Goal: Transaction & Acquisition: Purchase product/service

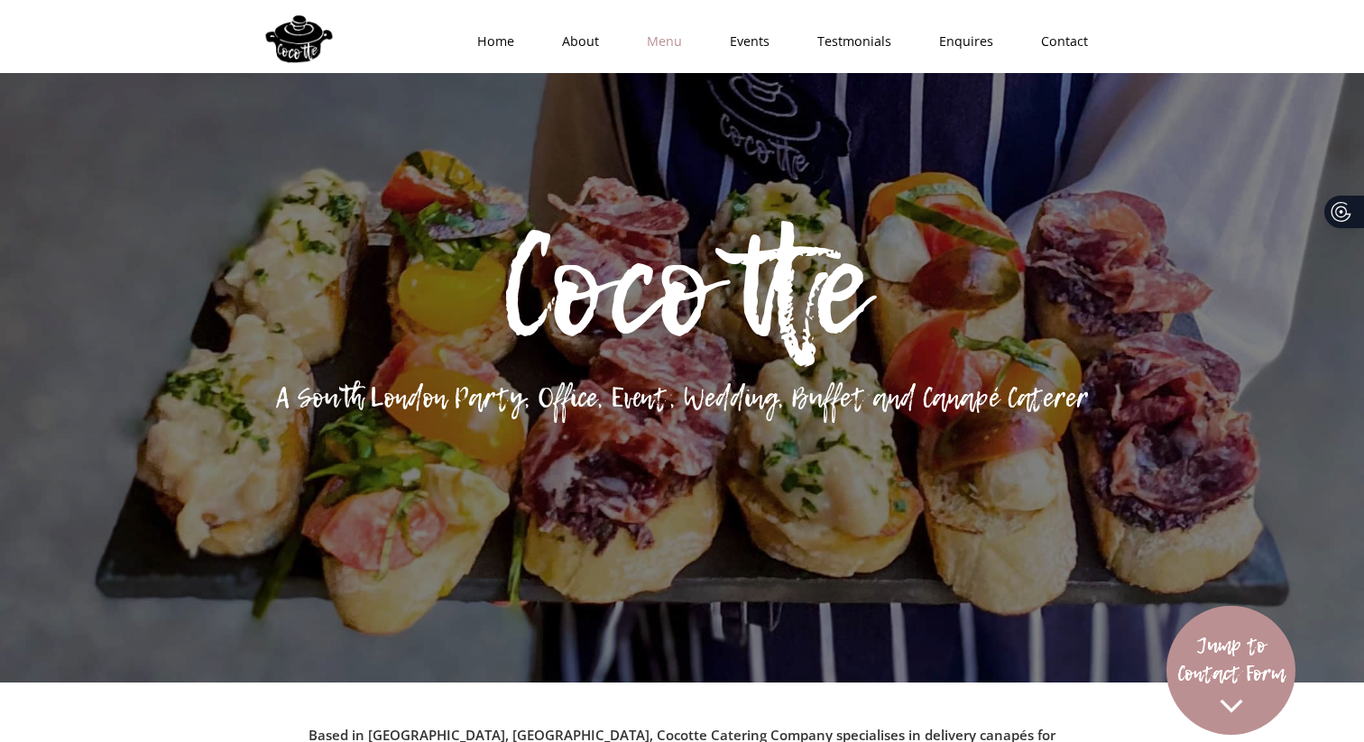
click at [655, 46] on link "Menu" at bounding box center [658, 41] width 83 height 54
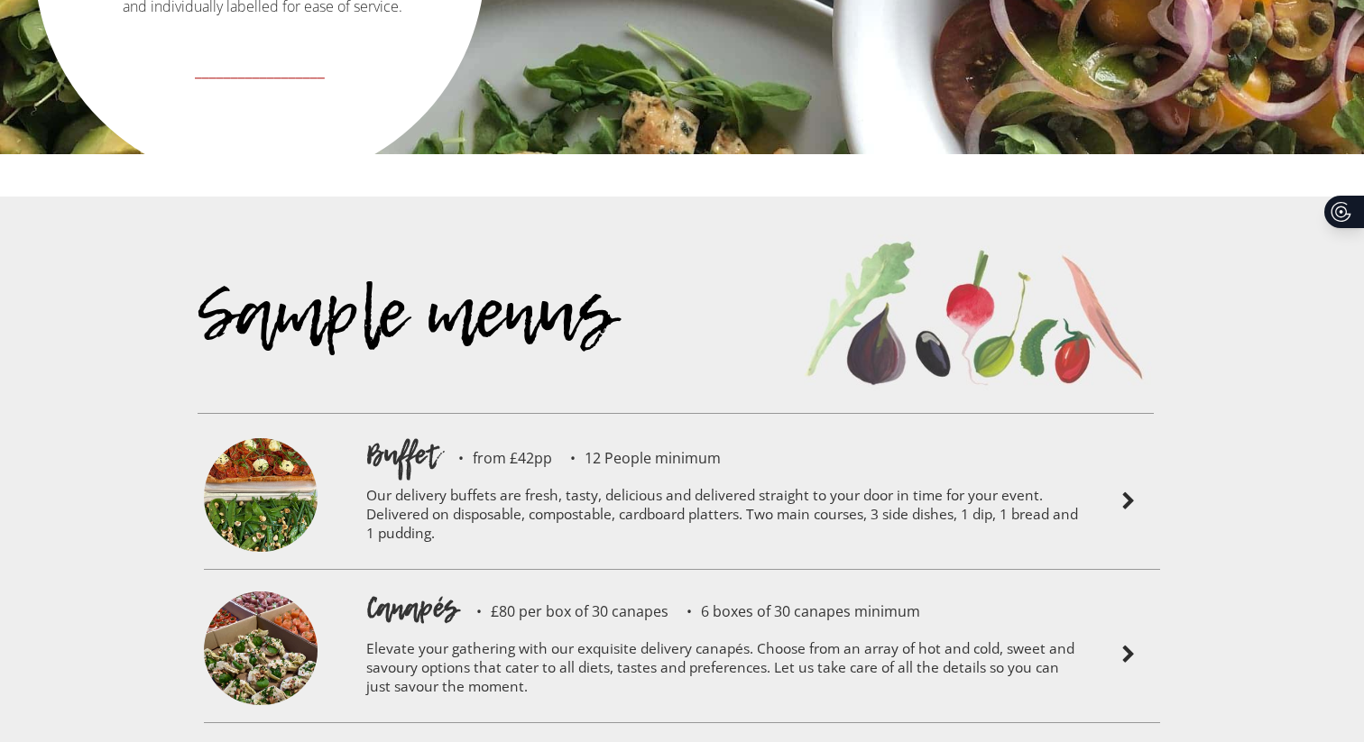
scroll to position [3747, 0]
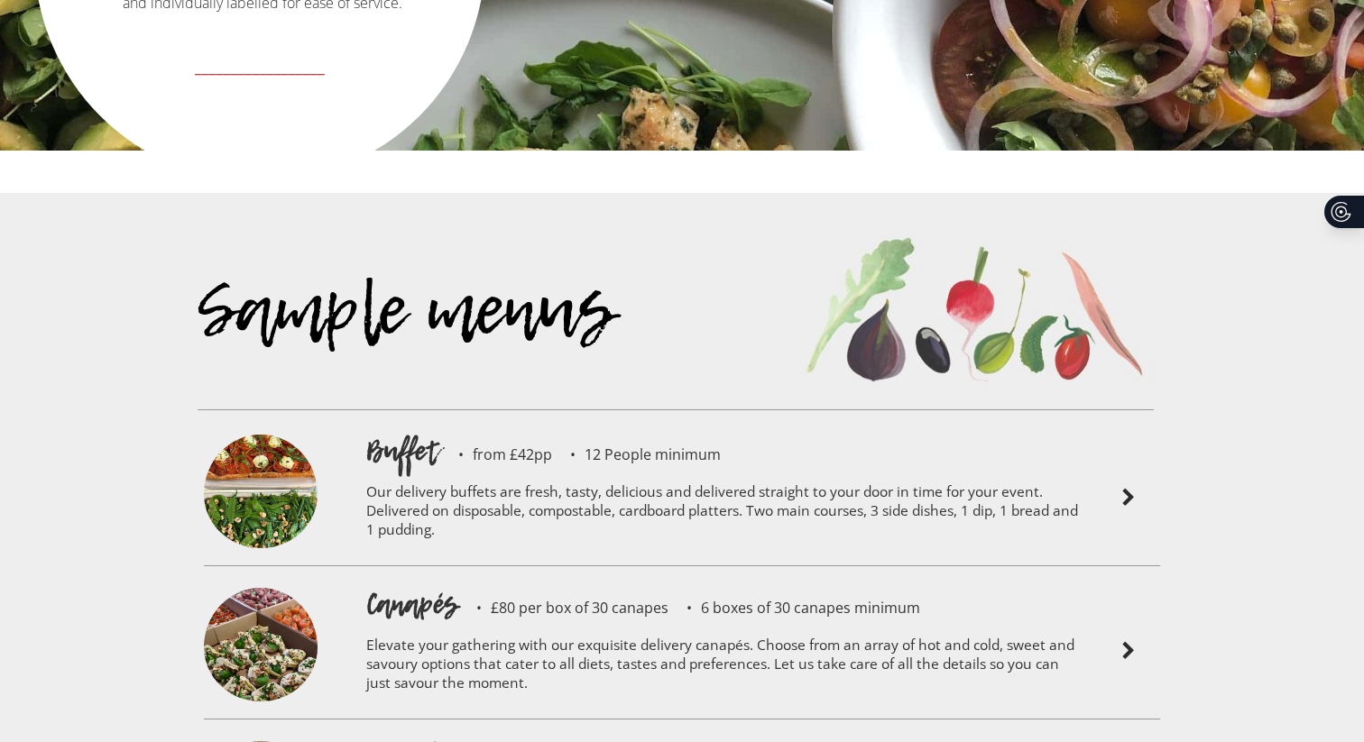
click at [616, 624] on p "Elevate your gathering with our exquisite delivery canapés. Choose from an arra…" at bounding box center [722, 667] width 713 height 86
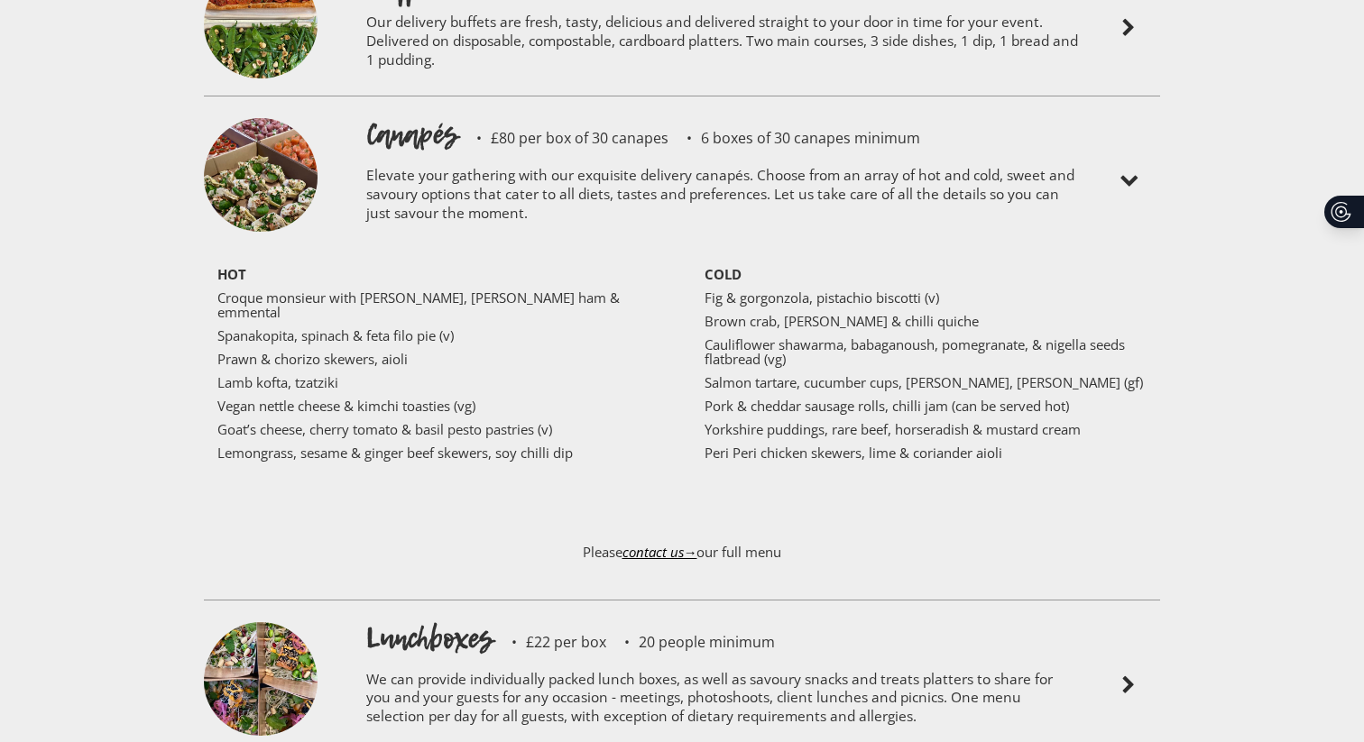
scroll to position [4220, 0]
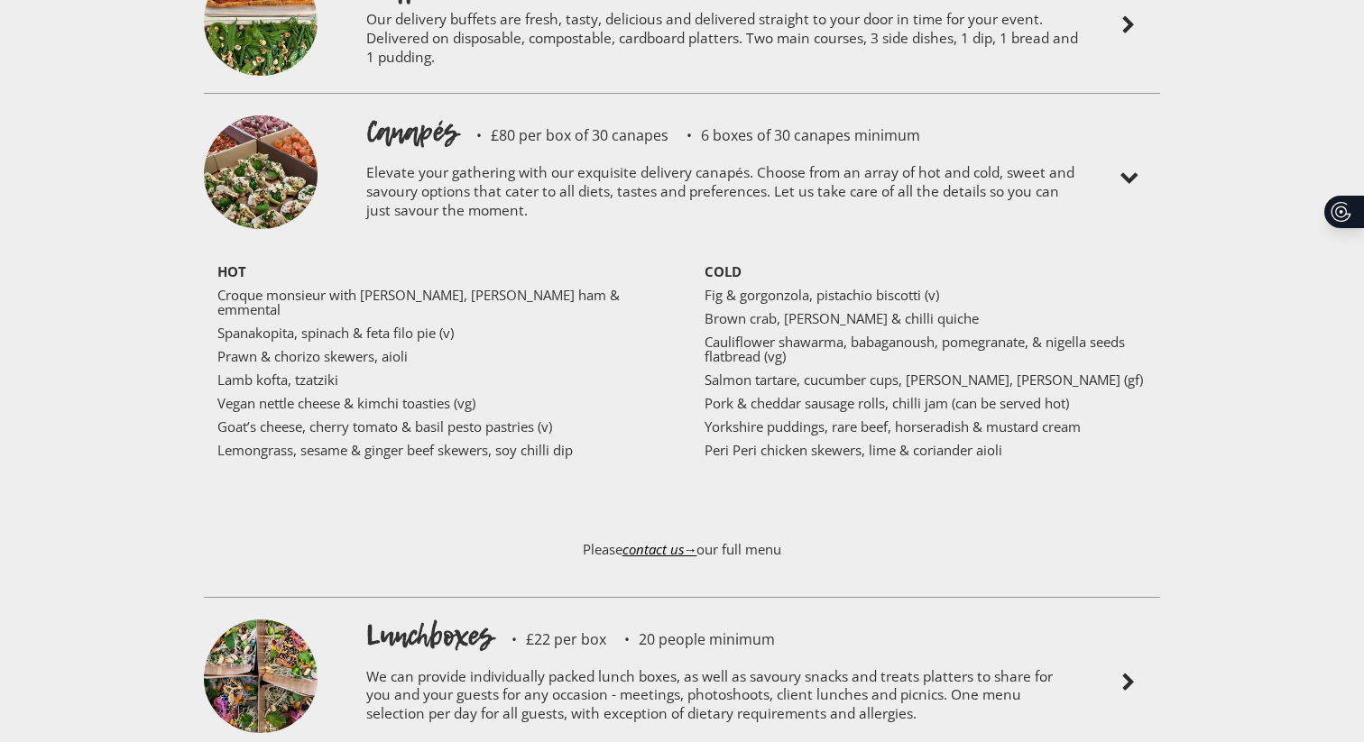
click at [733, 524] on p "Please contact us→ our full menu" at bounding box center [682, 558] width 956 height 69
click at [737, 373] on p "Salmon tartare, cucumber cups, [PERSON_NAME], [PERSON_NAME] (gf)" at bounding box center [925, 380] width 442 height 14
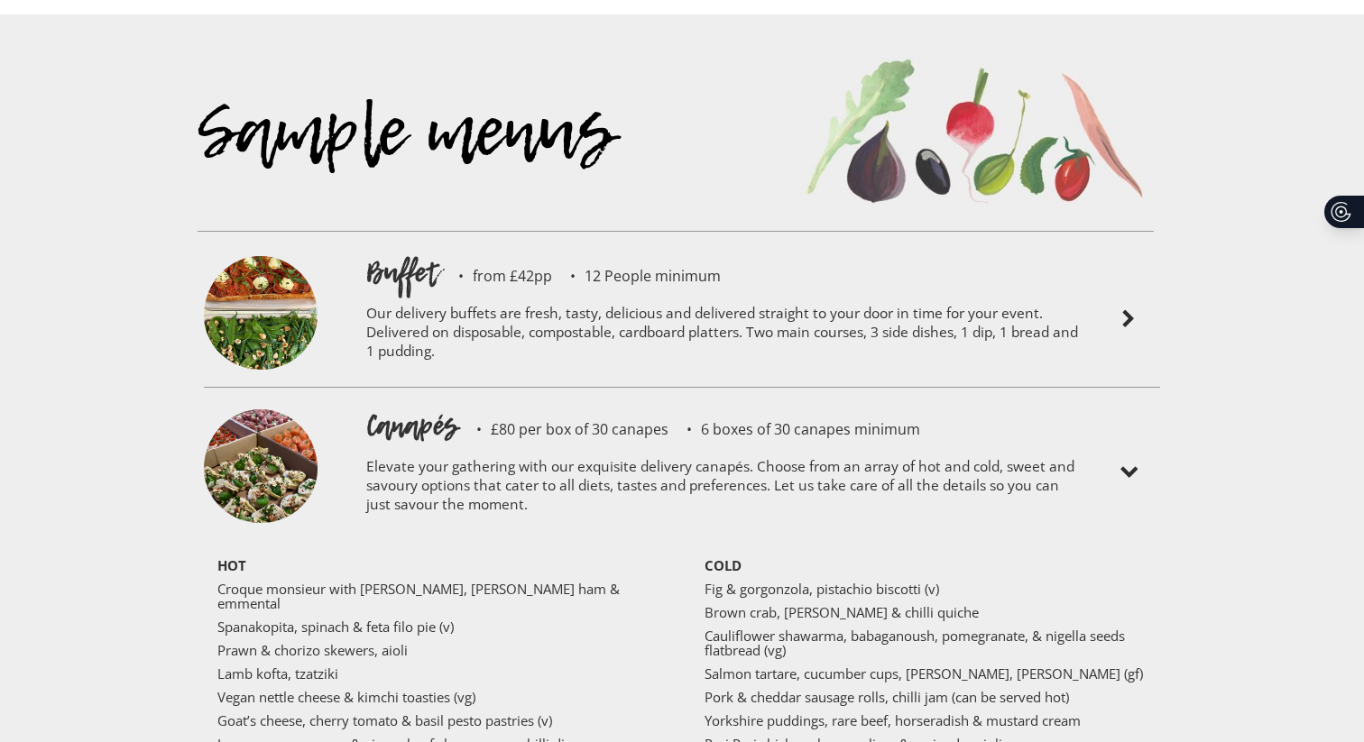
scroll to position [3814, 0]
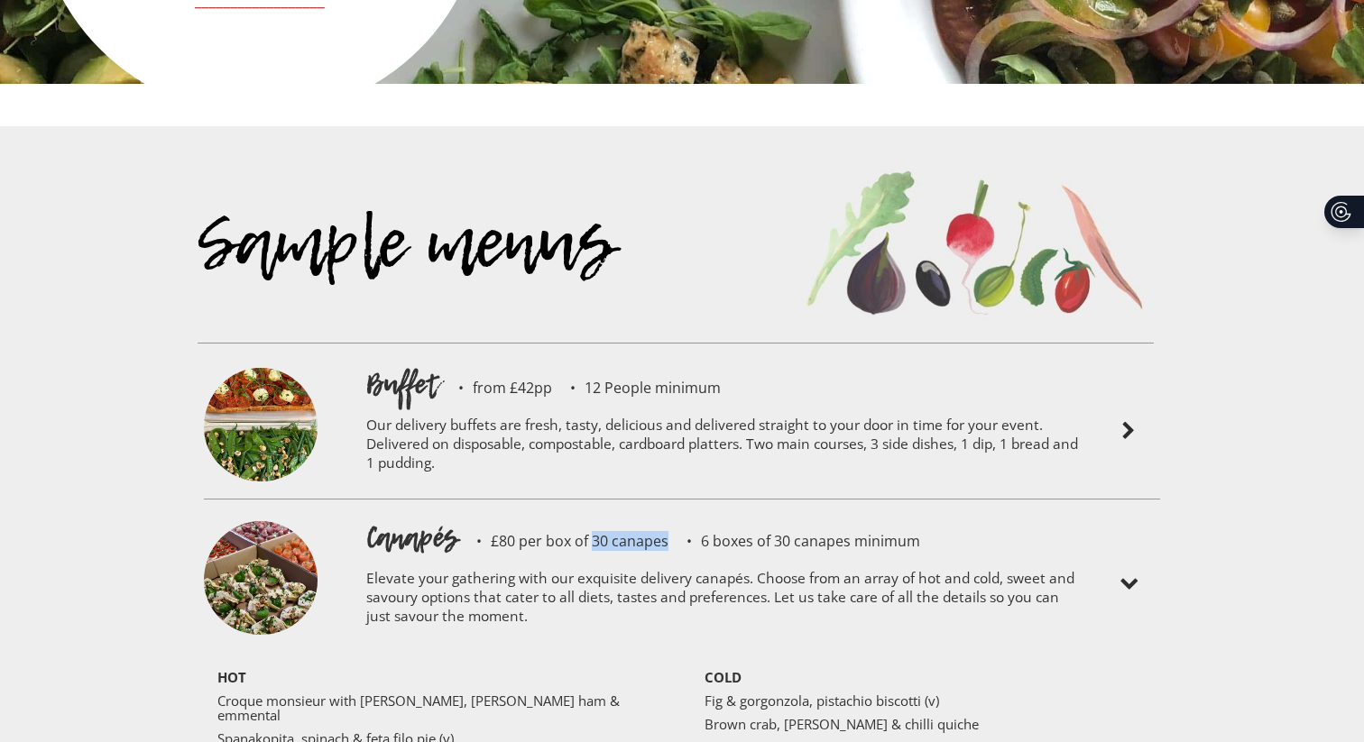
drag, startPoint x: 590, startPoint y: 485, endPoint x: 667, endPoint y: 488, distance: 77.6
click at [667, 518] on div "Canapés £80 per box of 30 canapes 6 boxes of 30 canapes minimum" at bounding box center [722, 538] width 713 height 40
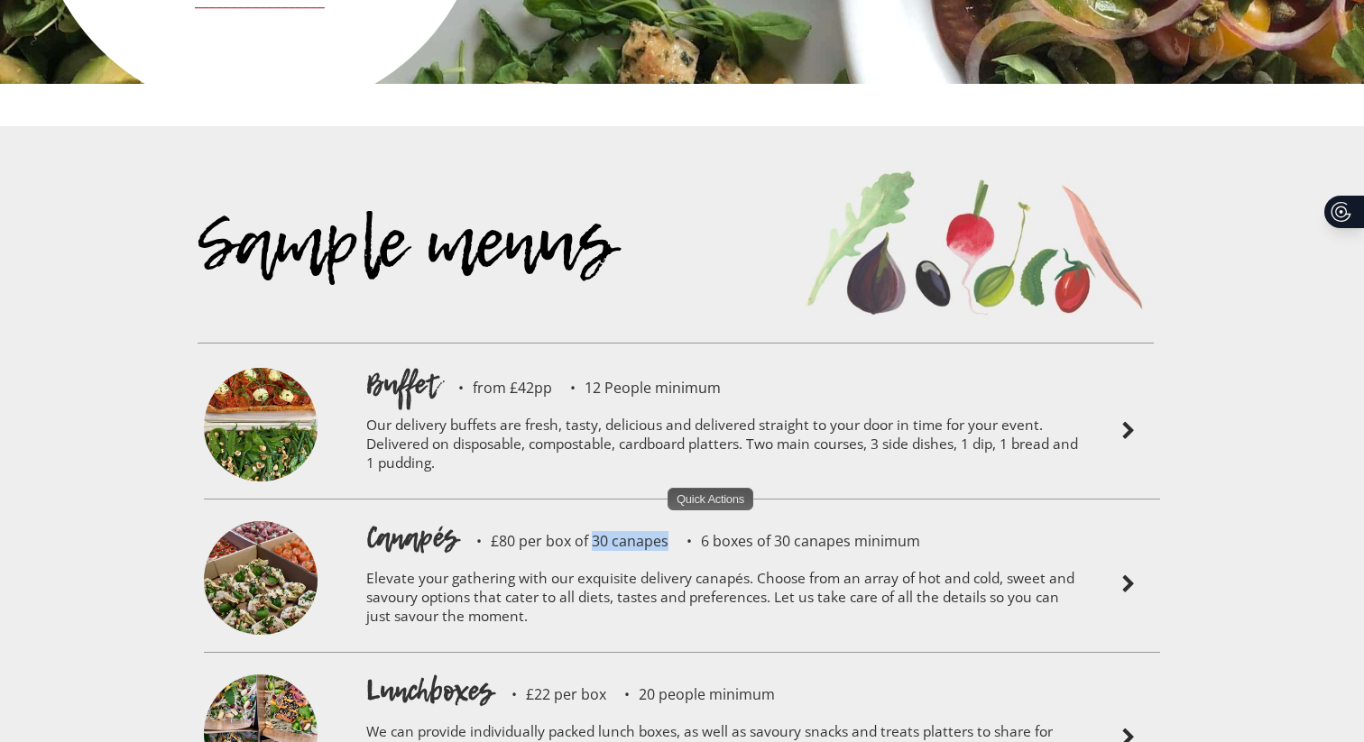
copy p "30 canapes"
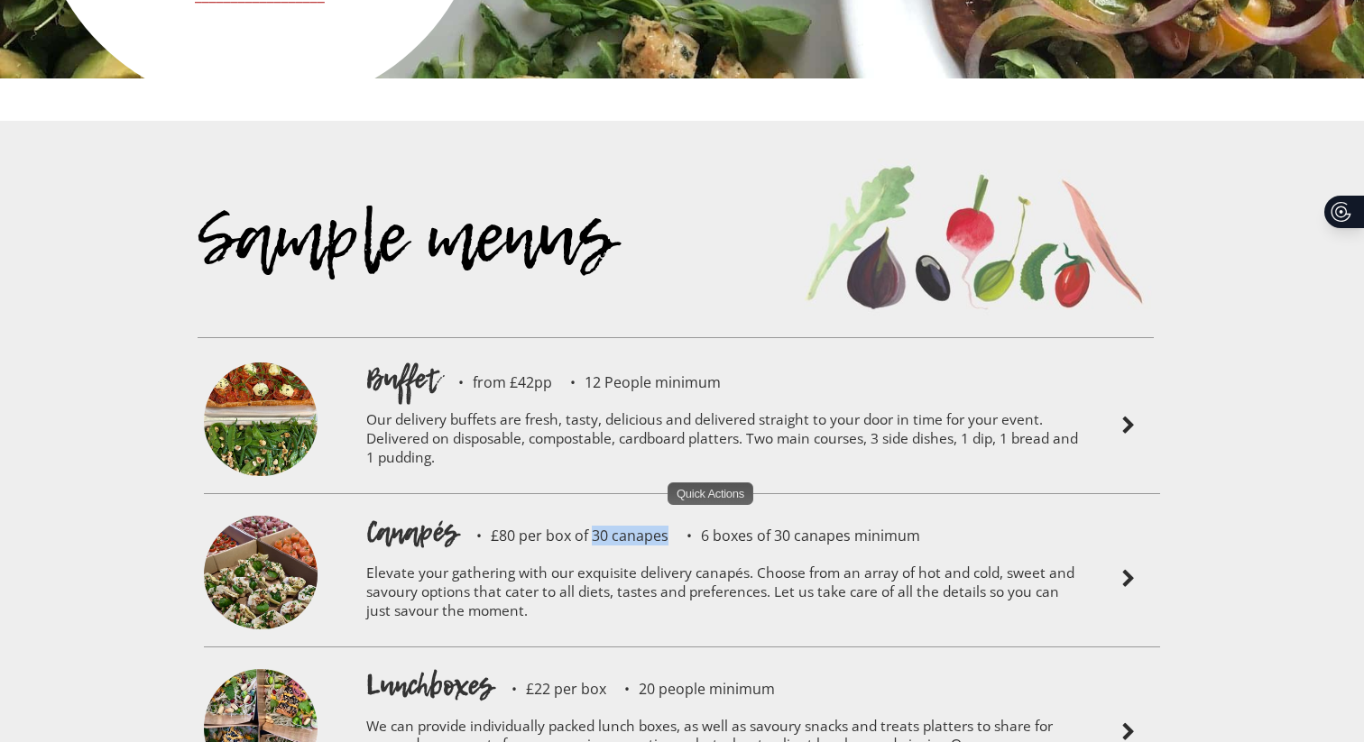
scroll to position [3818, 0]
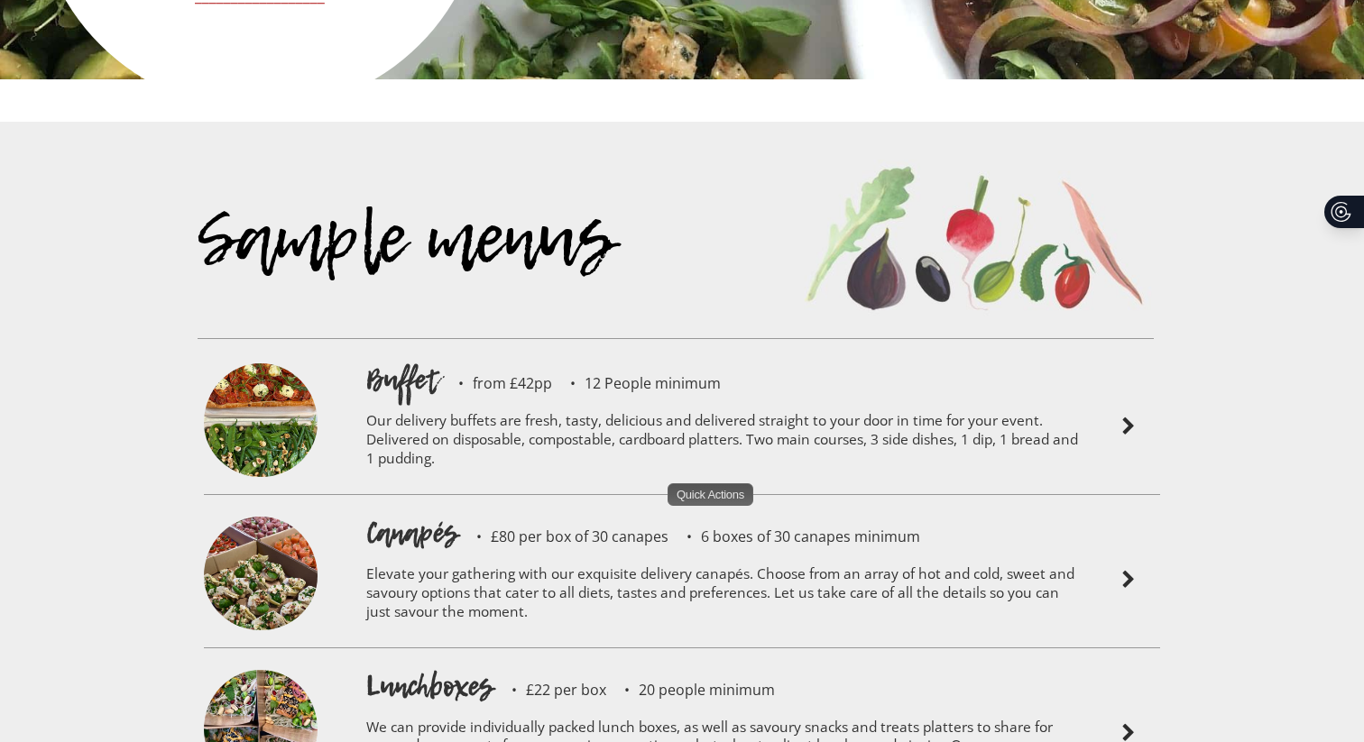
click at [655, 553] on p "Elevate your gathering with our exquisite delivery canapés. Choose from an arra…" at bounding box center [722, 596] width 713 height 86
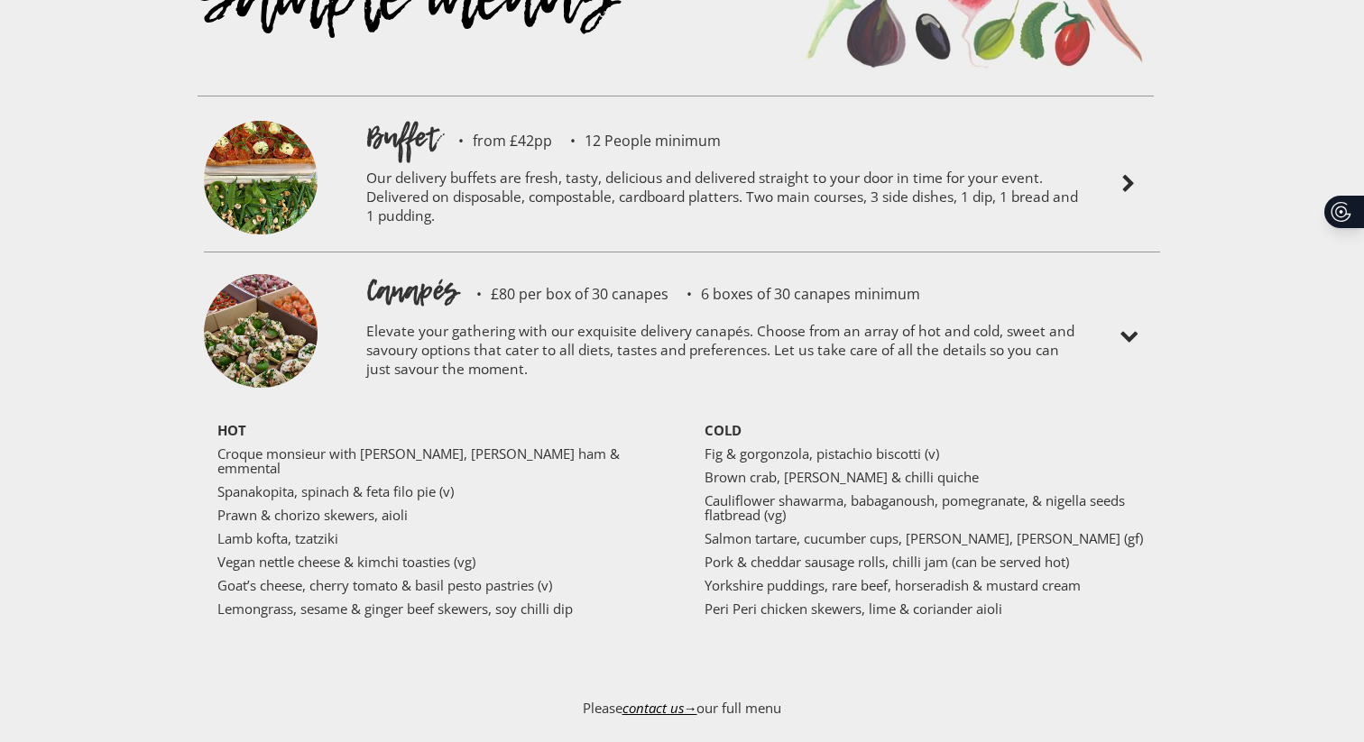
scroll to position [4257, 0]
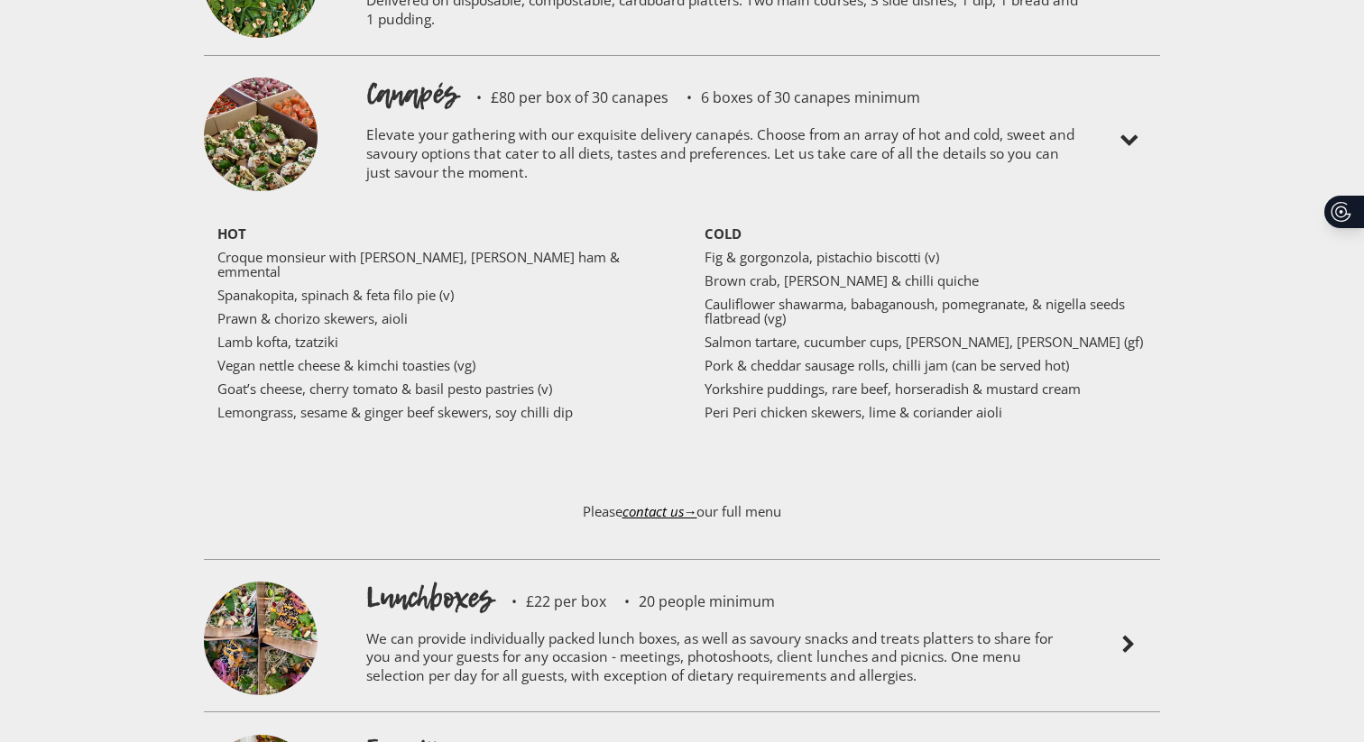
click at [764, 486] on p "Please contact us→ our full menu" at bounding box center [682, 520] width 956 height 69
click at [785, 335] on p "Salmon tartare, cucumber cups, [PERSON_NAME], [PERSON_NAME] (gf)" at bounding box center [925, 342] width 442 height 14
